Goal: Task Accomplishment & Management: Manage account settings

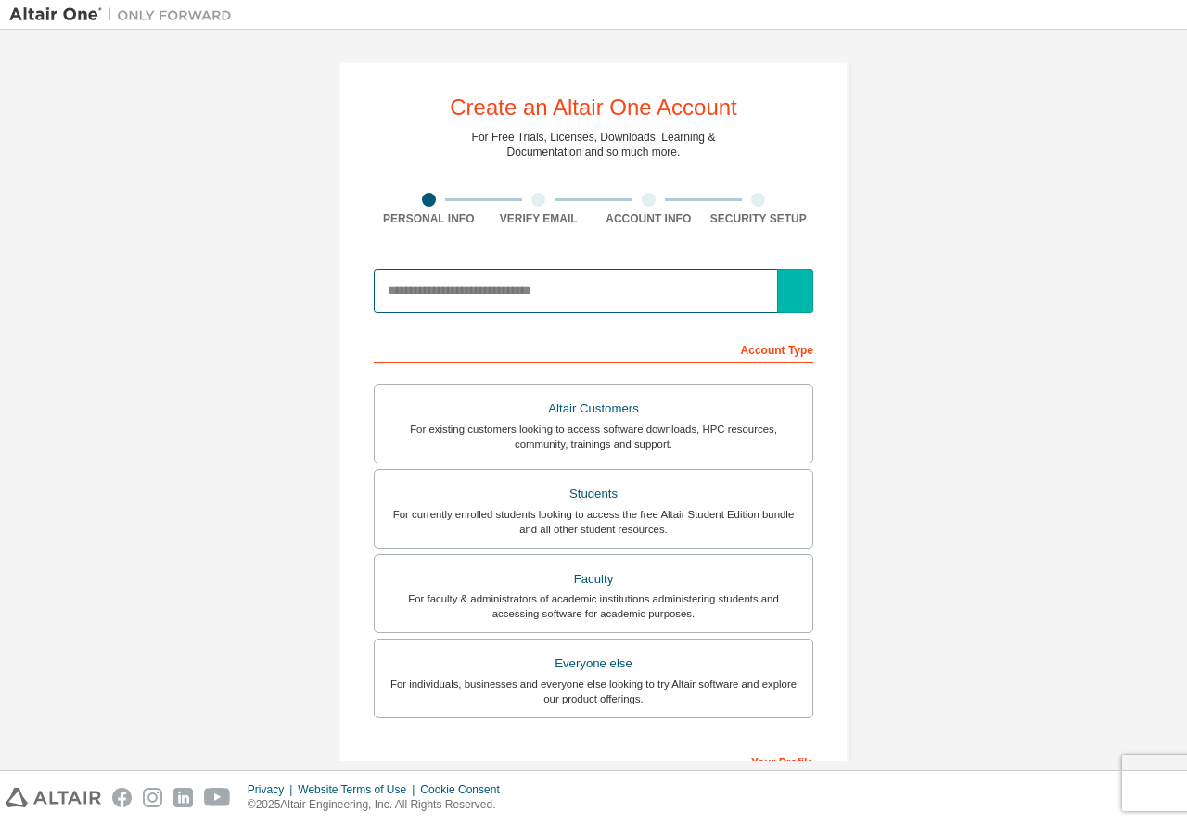
click at [491, 302] on input "email" at bounding box center [594, 291] width 440 height 45
click at [503, 295] on input "email" at bounding box center [594, 291] width 440 height 45
paste input "**********"
type input "*"
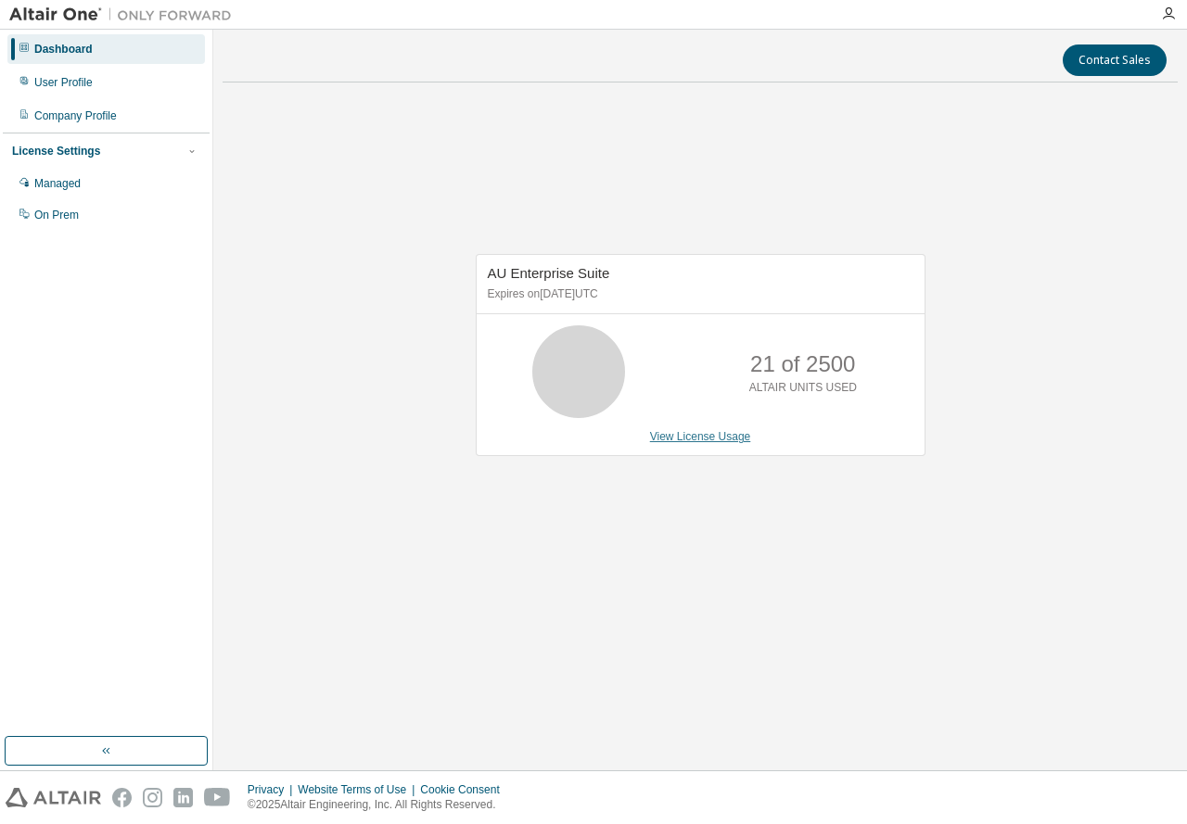
click at [717, 440] on link "View License Usage" at bounding box center [700, 436] width 101 height 13
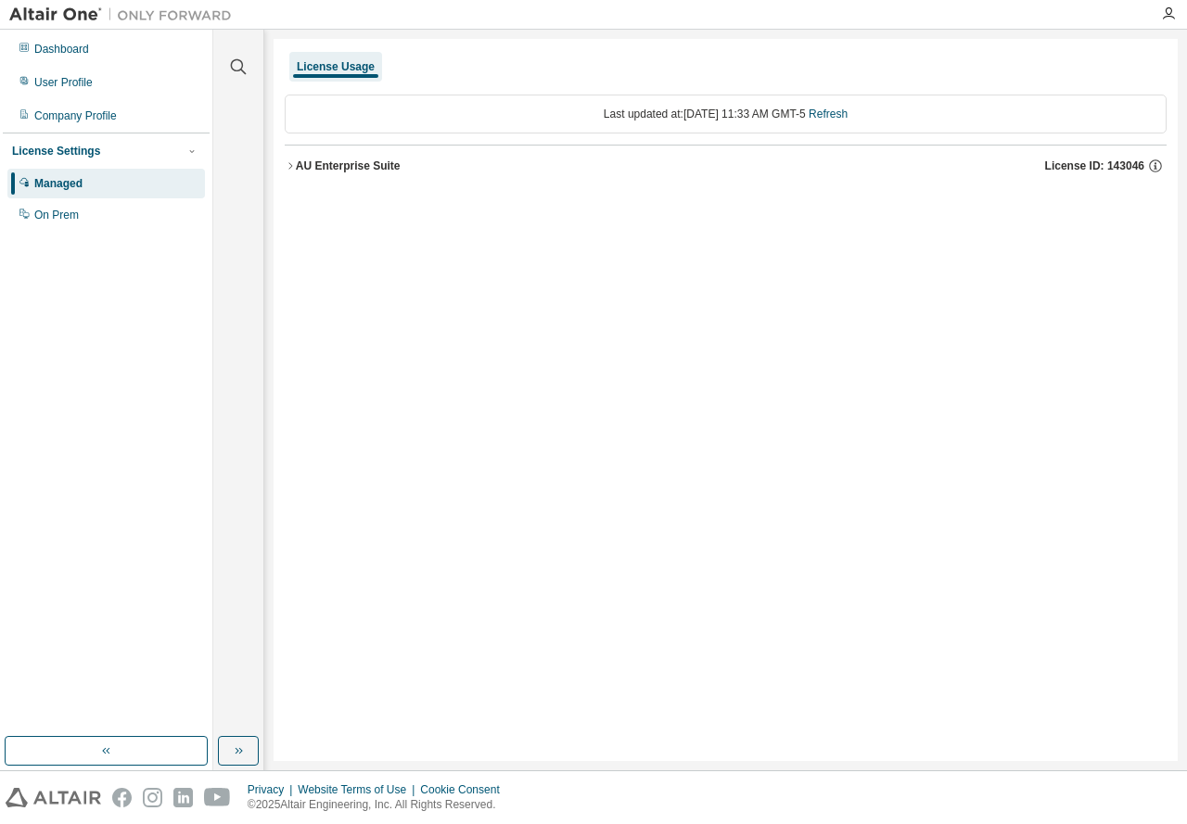
click at [299, 161] on div "AU Enterprise Suite" at bounding box center [348, 166] width 105 height 15
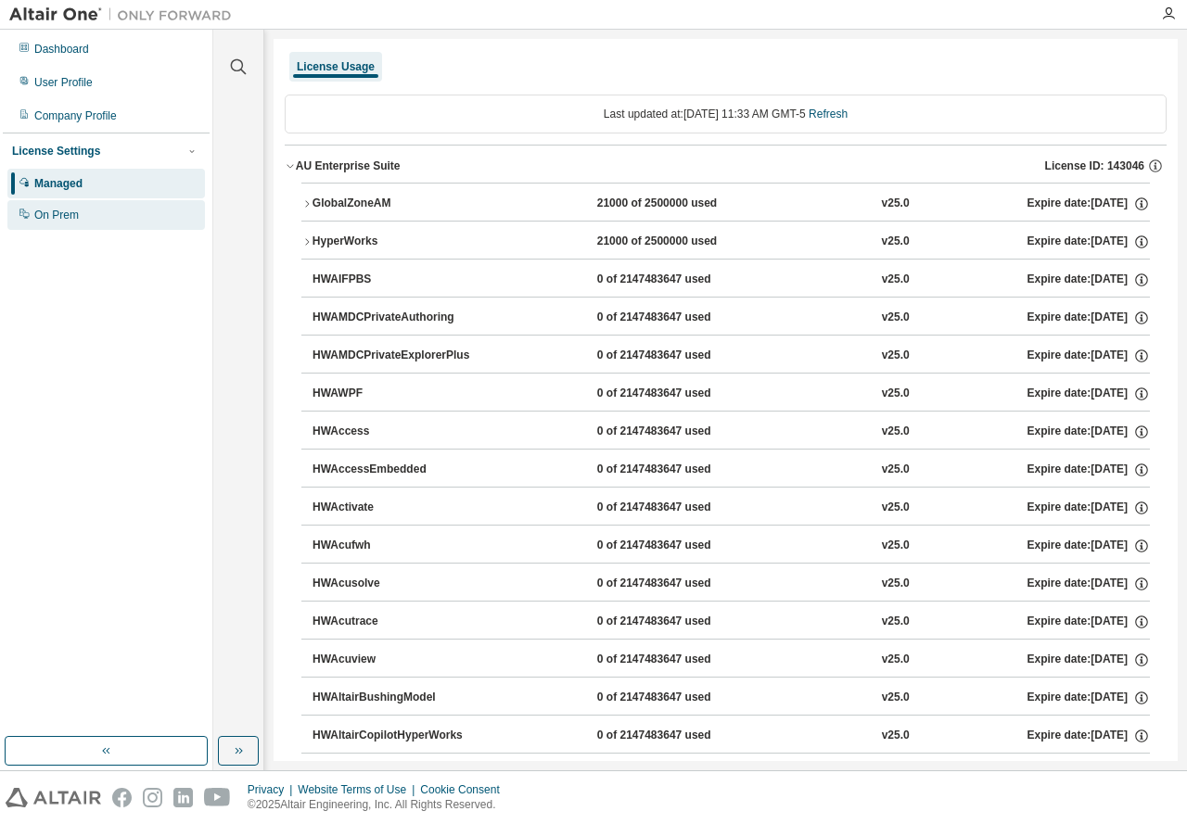
click at [59, 213] on div "On Prem" at bounding box center [56, 215] width 45 height 15
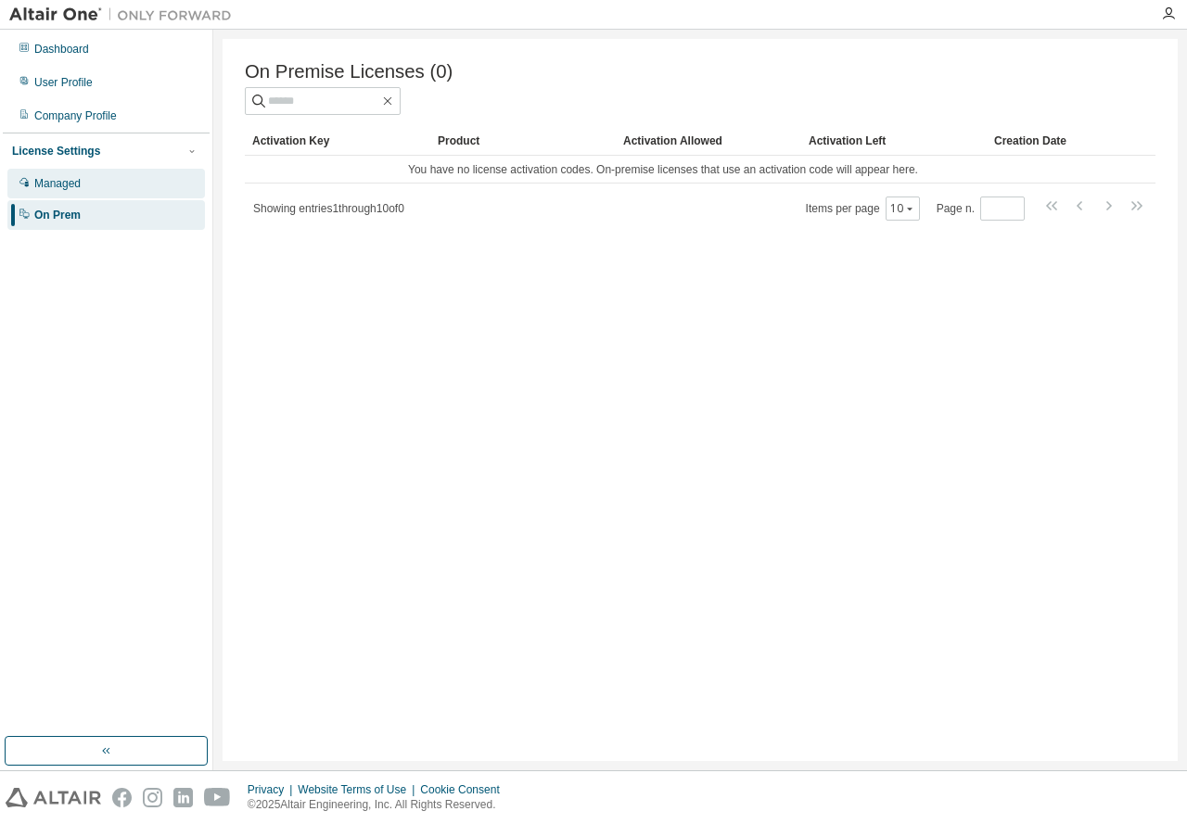
click at [45, 180] on div "Managed" at bounding box center [57, 183] width 46 height 15
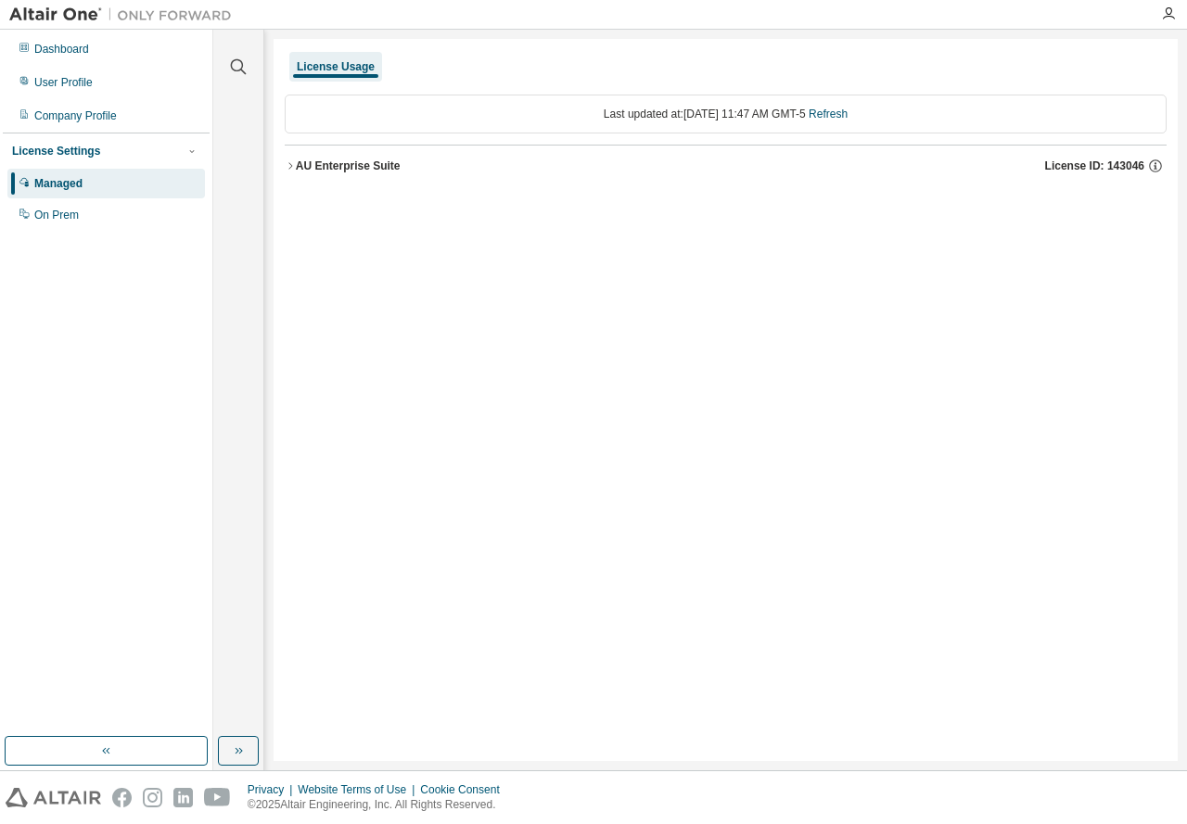
click at [287, 164] on icon "button" at bounding box center [290, 165] width 11 height 11
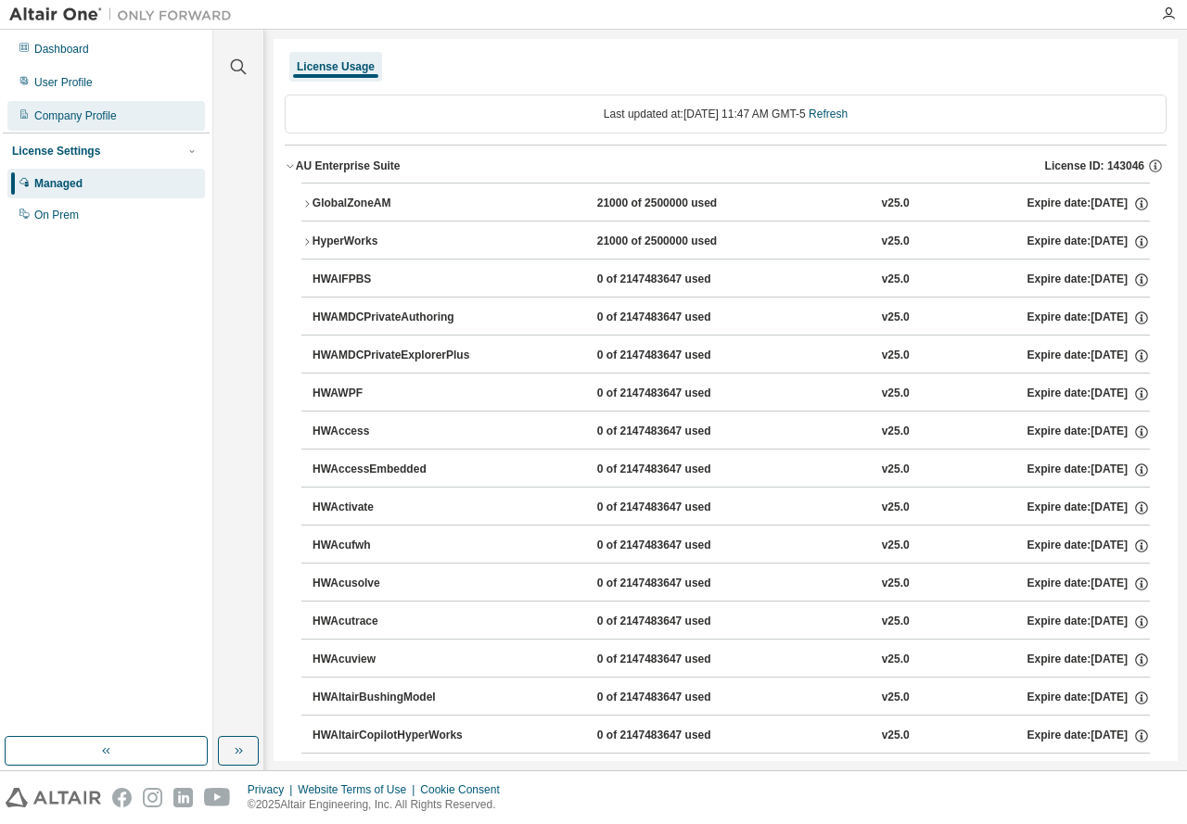
click at [93, 126] on div "Company Profile" at bounding box center [106, 116] width 198 height 30
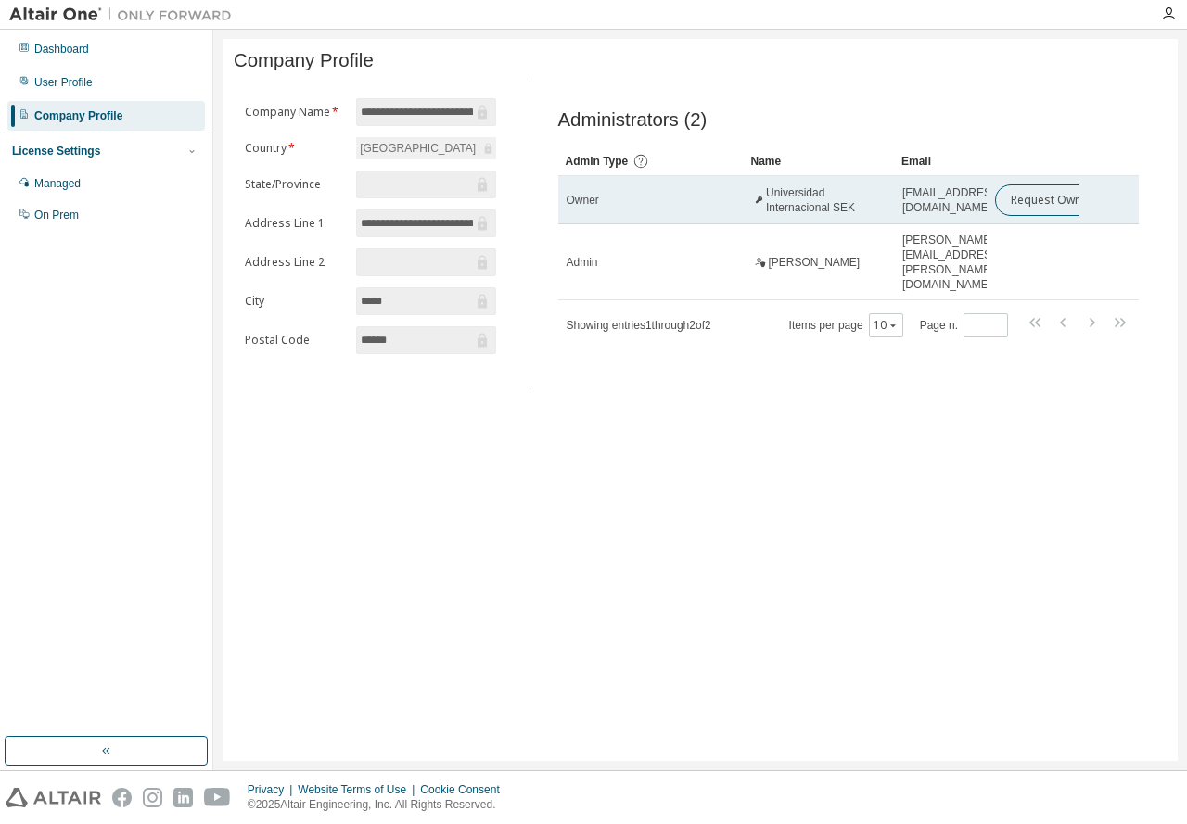
click at [969, 208] on span "uisek.sistemas@uisek.edu.ec" at bounding box center [951, 200] width 99 height 30
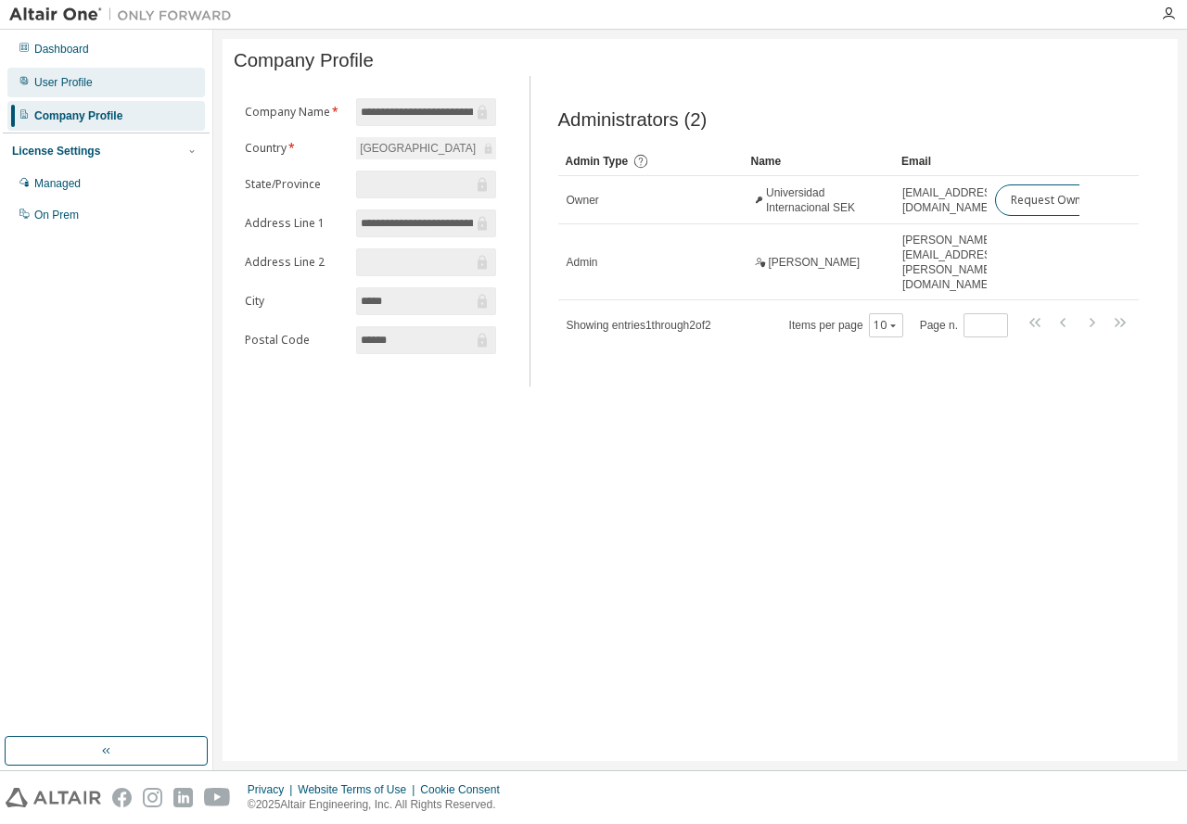
click at [84, 90] on div "User Profile" at bounding box center [106, 83] width 198 height 30
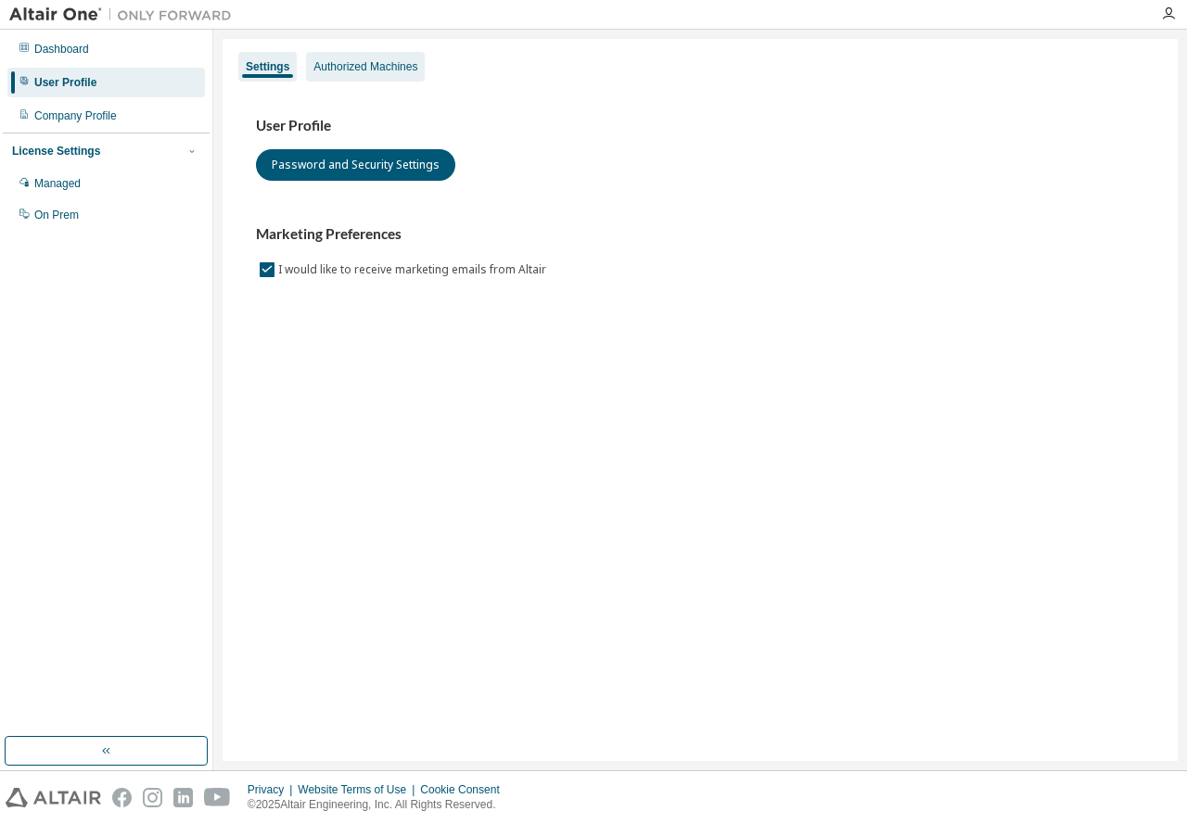
click at [357, 70] on div "Authorized Machines" at bounding box center [365, 66] width 104 height 15
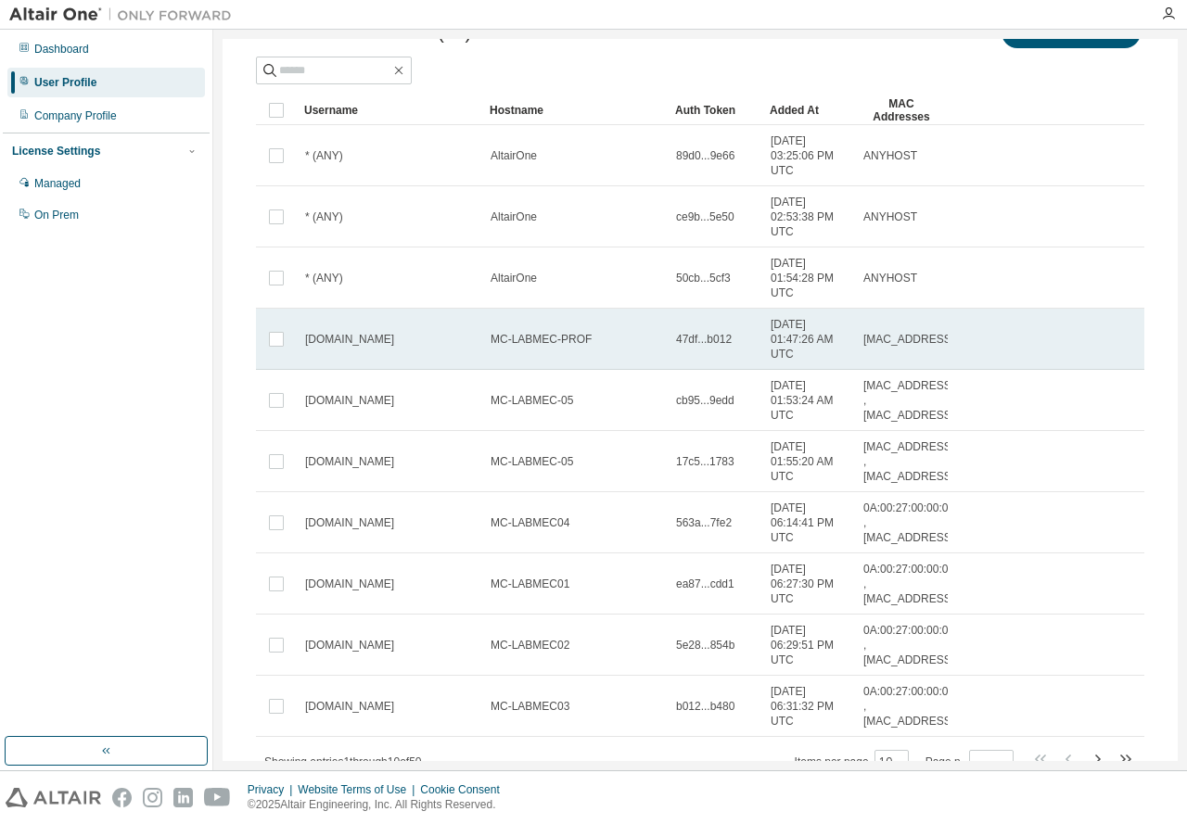
scroll to position [166, 0]
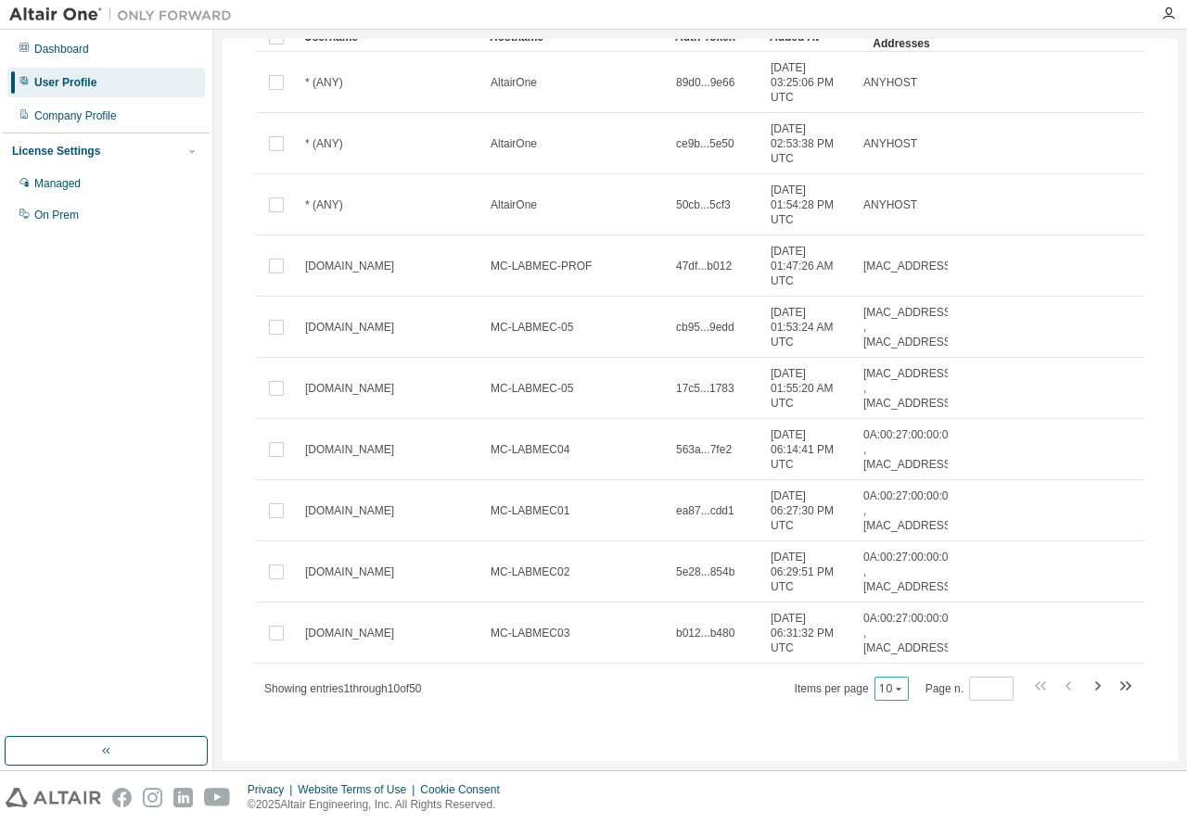
click at [882, 697] on div "10" at bounding box center [891, 689] width 34 height 24
click at [892, 696] on div "10" at bounding box center [891, 689] width 34 height 24
click at [894, 692] on icon "button" at bounding box center [898, 688] width 11 height 11
click at [891, 777] on div "50" at bounding box center [942, 781] width 148 height 22
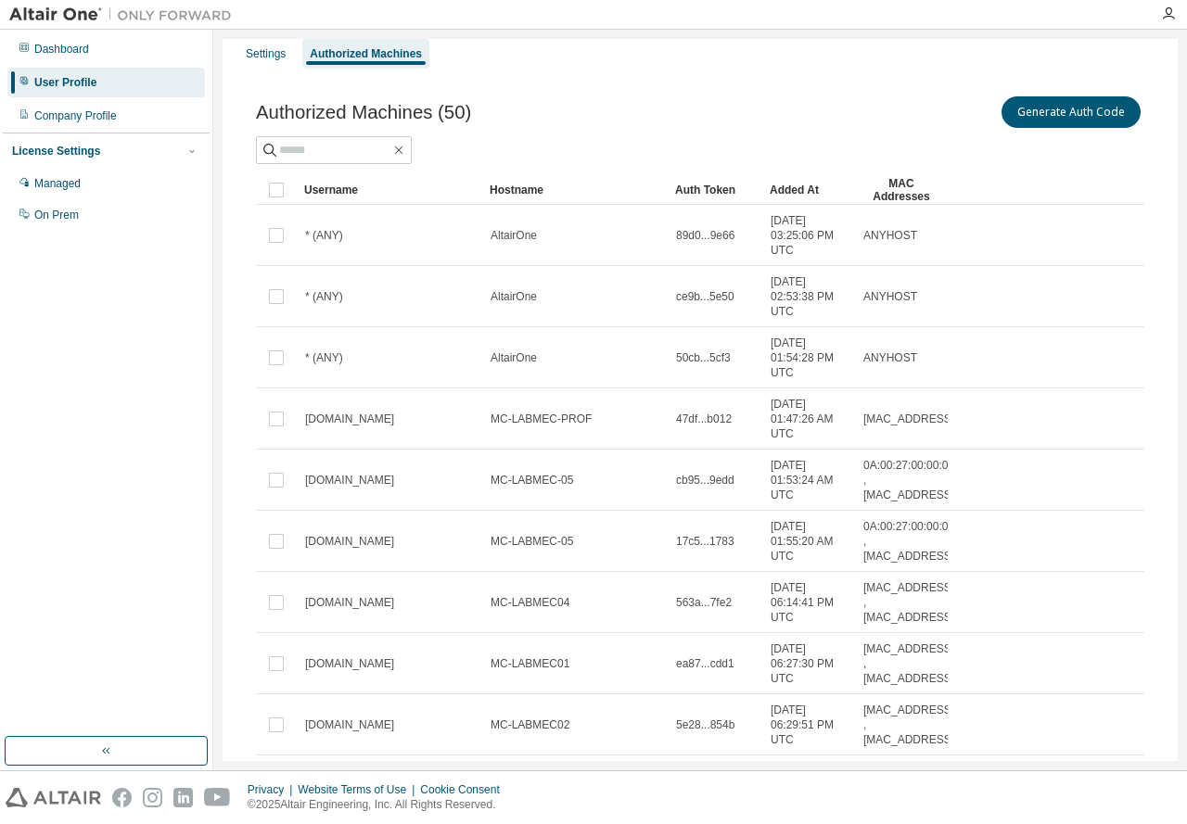
scroll to position [0, 0]
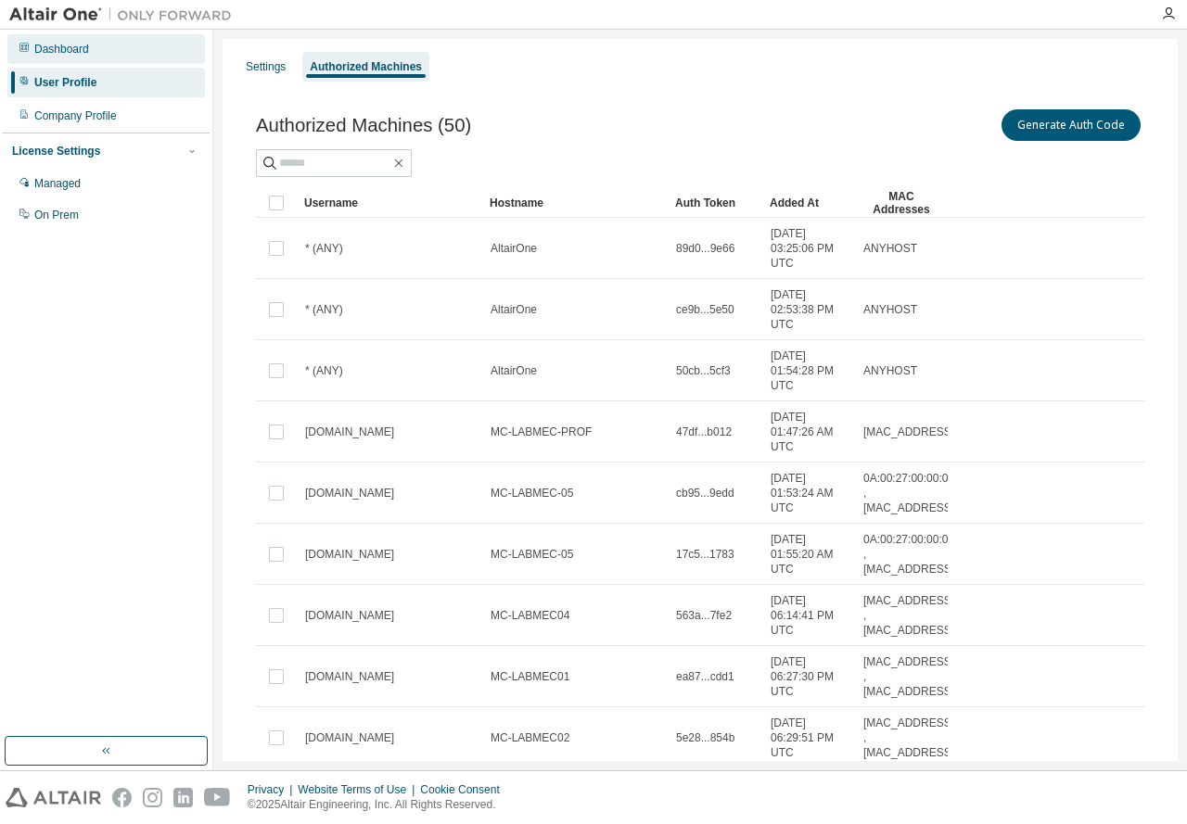
click at [32, 59] on div "Dashboard" at bounding box center [106, 49] width 198 height 30
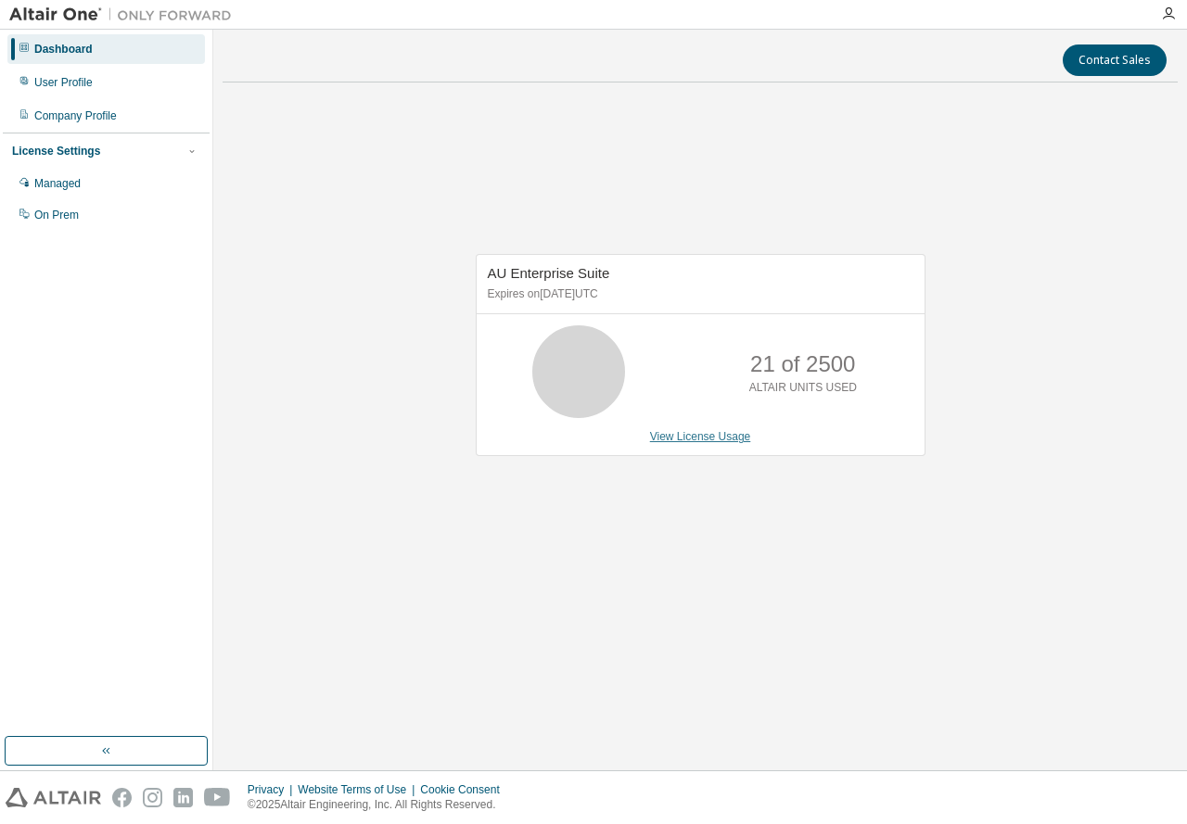
click at [674, 436] on link "View License Usage" at bounding box center [700, 436] width 101 height 13
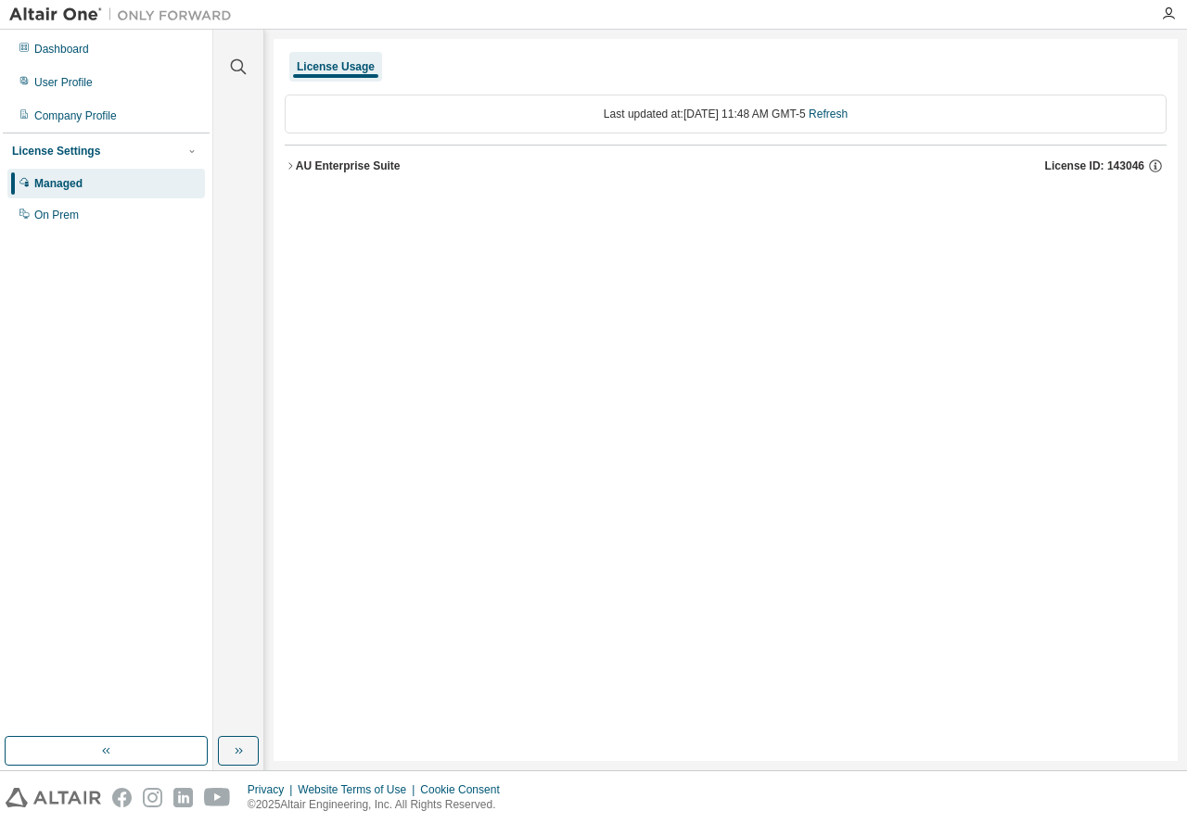
click at [885, 301] on div "License Usage Last updated at: Wed 2025-08-13 11:48 AM GMT-5 Refresh AU Enterpr…" at bounding box center [726, 400] width 904 height 722
drag, startPoint x: 859, startPoint y: 325, endPoint x: 1028, endPoint y: 341, distance: 170.4
click at [1028, 341] on div "License Usage Last updated at: Wed 2025-08-13 11:48 AM GMT-5 Refresh AU Enterpr…" at bounding box center [726, 400] width 904 height 722
